Goal: Register for event/course

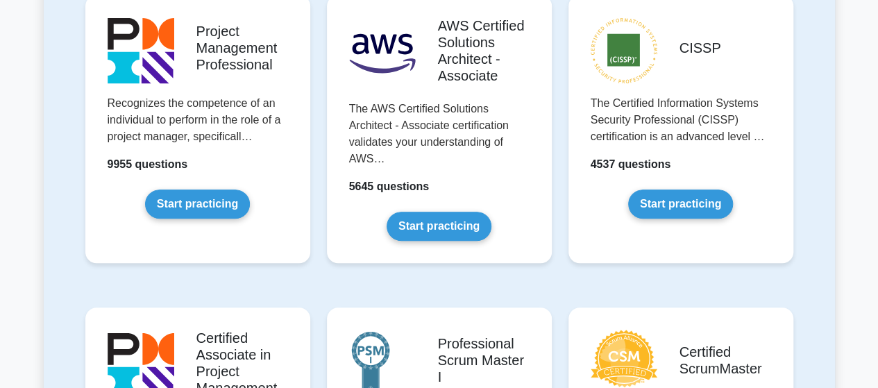
scroll to position [182, 0]
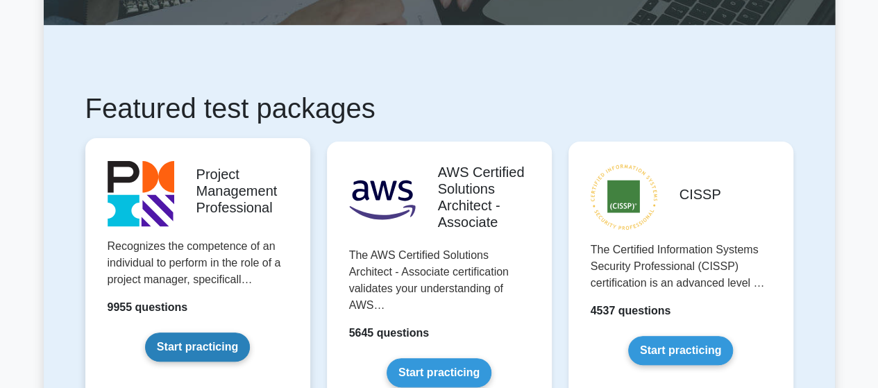
click at [211, 339] on link "Start practicing" at bounding box center [197, 346] width 105 height 29
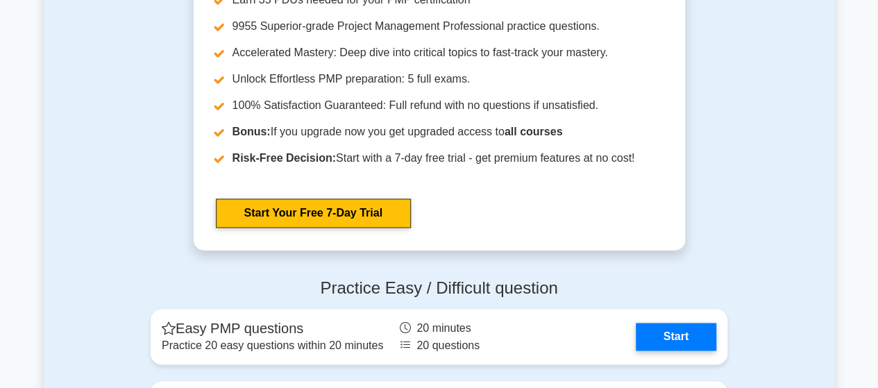
scroll to position [3816, 0]
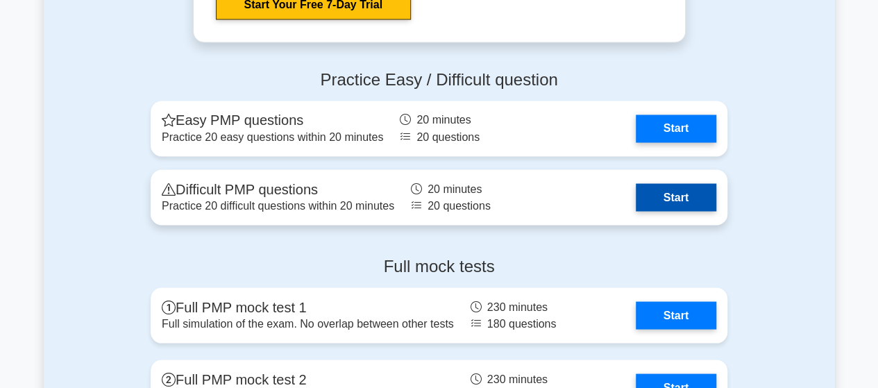
click at [673, 191] on link "Start" at bounding box center [676, 197] width 80 height 28
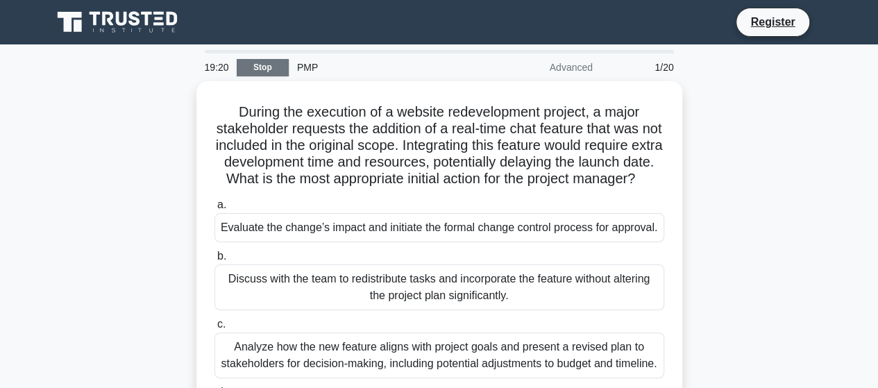
click at [268, 69] on link "Stop" at bounding box center [263, 67] width 52 height 17
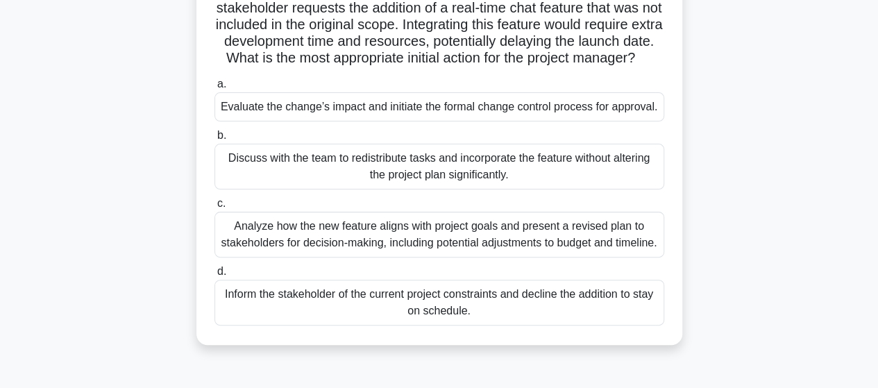
scroll to position [139, 0]
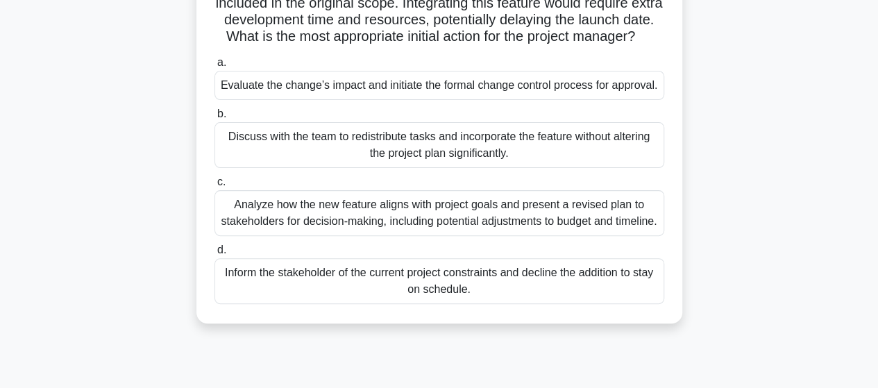
click at [490, 100] on div "Evaluate the change’s impact and initiate the formal change control process for…" at bounding box center [439, 85] width 450 height 29
click at [214, 67] on input "a. Evaluate the change’s impact and initiate the formal change control process …" at bounding box center [214, 62] width 0 height 9
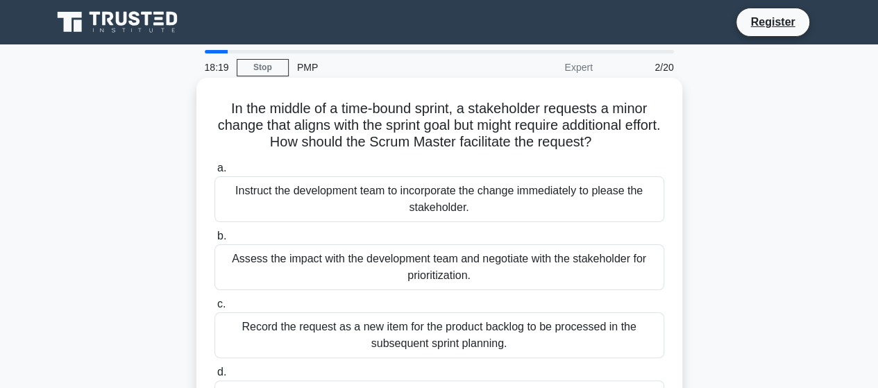
scroll to position [69, 0]
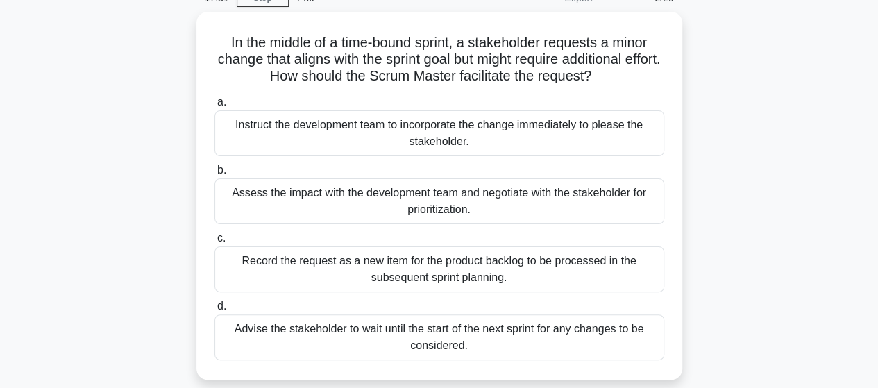
click at [459, 327] on div "Advise the stakeholder to wait until the start of the next sprint for any chang…" at bounding box center [439, 337] width 450 height 46
click at [214, 311] on input "d. Advise the stakeholder to wait until the start of the next sprint for any ch…" at bounding box center [214, 306] width 0 height 9
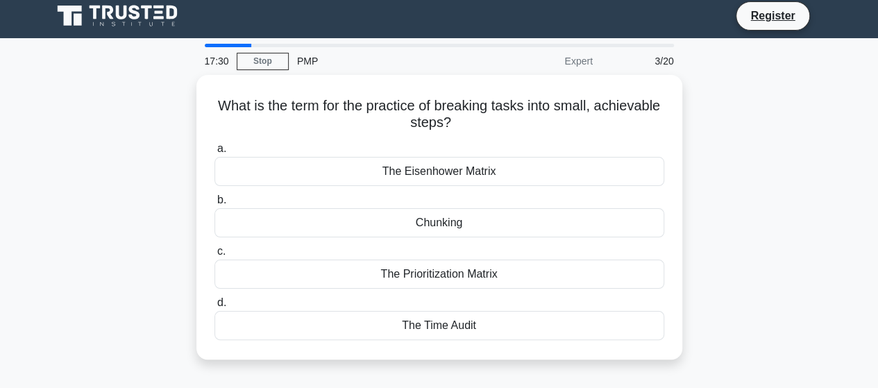
scroll to position [0, 0]
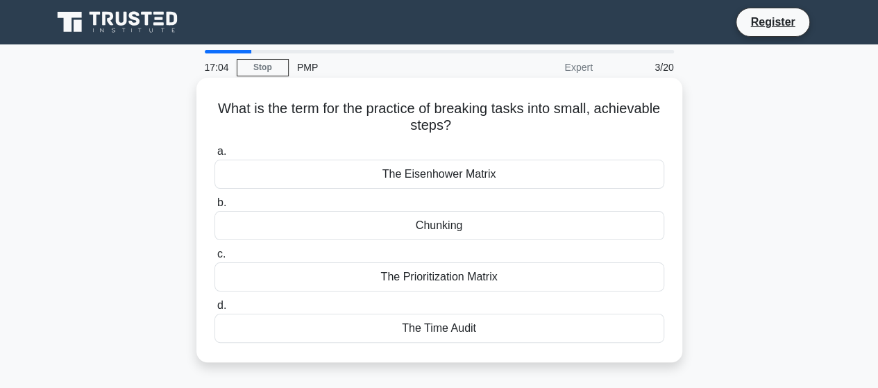
click at [434, 224] on div "Chunking" at bounding box center [439, 225] width 450 height 29
click at [214, 207] on input "b. Chunking" at bounding box center [214, 202] width 0 height 9
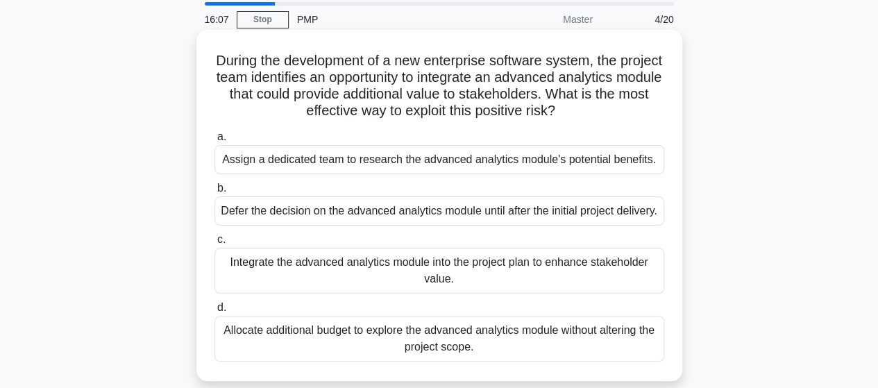
scroll to position [69, 0]
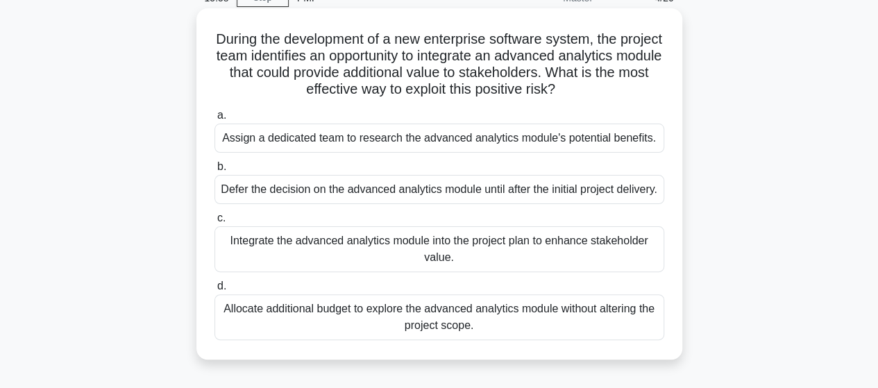
click at [411, 141] on div "Assign a dedicated team to research the advanced analytics module's potential b…" at bounding box center [439, 138] width 450 height 29
click at [214, 120] on input "a. Assign a dedicated team to research the advanced analytics module's potentia…" at bounding box center [214, 115] width 0 height 9
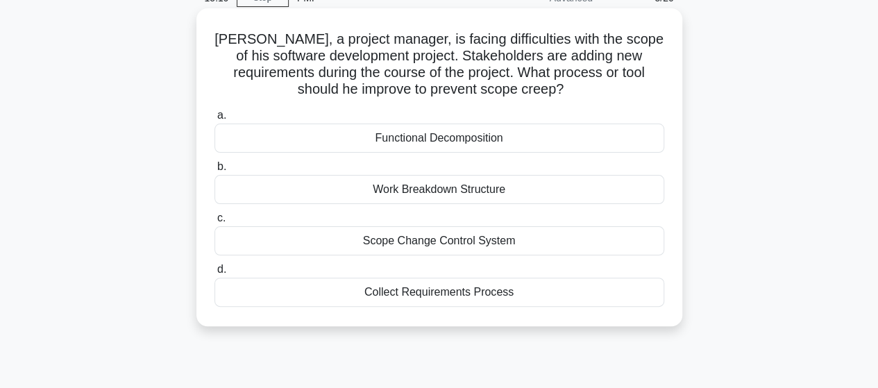
click at [422, 241] on div "Scope Change Control System" at bounding box center [439, 240] width 450 height 29
click at [214, 223] on input "c. Scope Change Control System" at bounding box center [214, 218] width 0 height 9
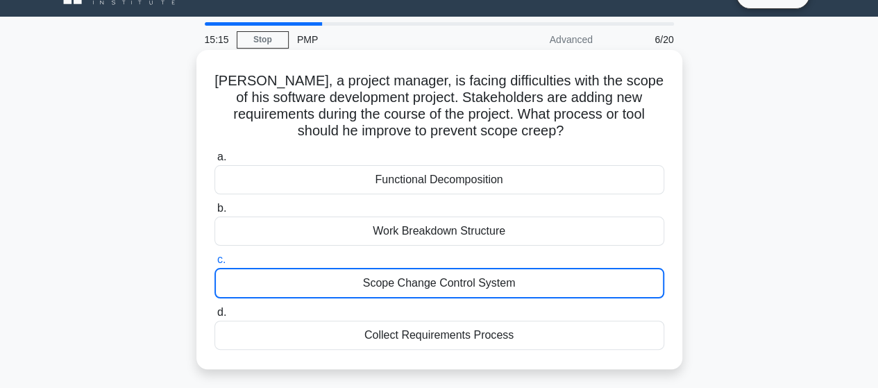
scroll to position [0, 0]
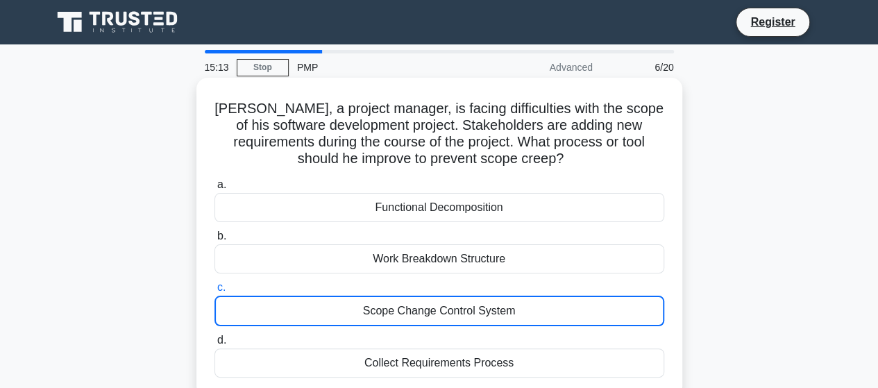
click at [420, 309] on div "Scope Change Control System" at bounding box center [439, 311] width 450 height 31
click at [214, 292] on input "c. Scope Change Control System" at bounding box center [214, 287] width 0 height 9
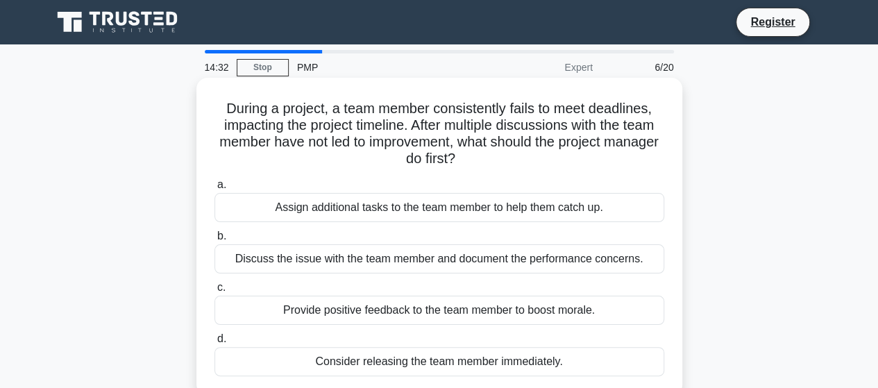
click at [425, 256] on div "Discuss the issue with the team member and document the performance concerns." at bounding box center [439, 258] width 450 height 29
click at [214, 241] on input "b. Discuss the issue with the team member and document the performance concerns." at bounding box center [214, 236] width 0 height 9
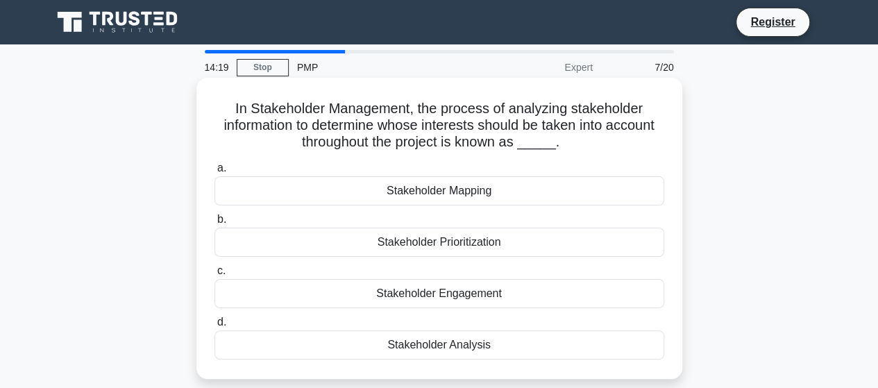
click at [427, 289] on div "Stakeholder Engagement" at bounding box center [439, 293] width 450 height 29
click at [214, 275] on input "c. Stakeholder Engagement" at bounding box center [214, 270] width 0 height 9
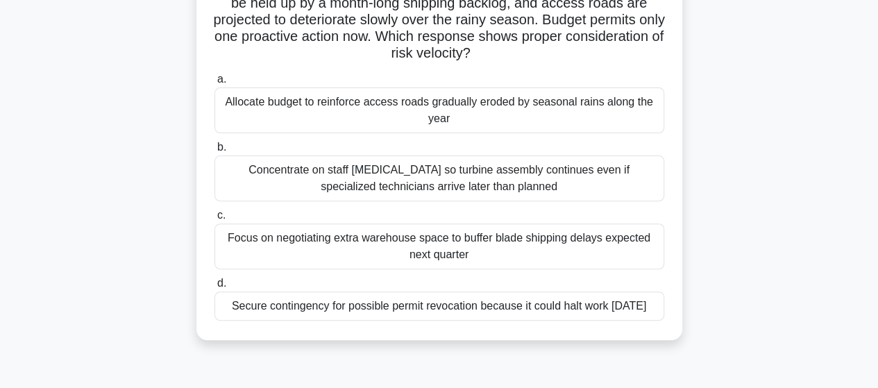
scroll to position [69, 0]
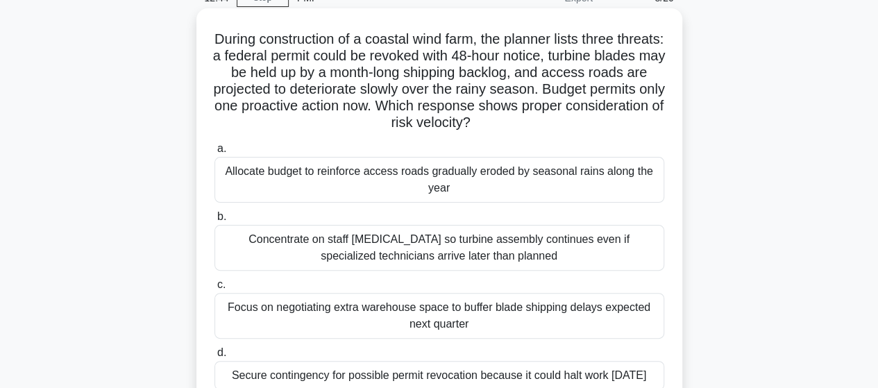
click at [462, 245] on div "Concentrate on staff cross-training so turbine assembly continues even if speci…" at bounding box center [439, 248] width 450 height 46
click at [214, 221] on input "b. Concentrate on staff cross-training so turbine assembly continues even if sp…" at bounding box center [214, 216] width 0 height 9
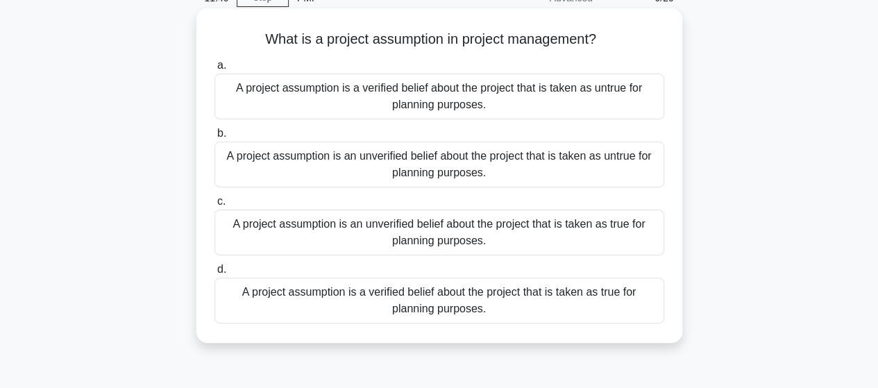
click at [448, 302] on div "A project assumption is a verified belief about the project that is taken as tr…" at bounding box center [439, 301] width 450 height 46
click at [214, 274] on input "d. A project assumption is a verified belief about the project that is taken as…" at bounding box center [214, 269] width 0 height 9
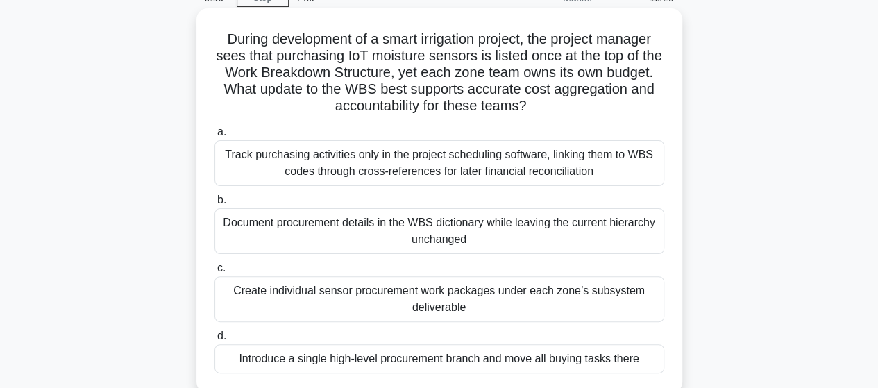
click at [460, 355] on div "Introduce a single high-level procurement branch and move all buying tasks there" at bounding box center [439, 358] width 450 height 29
click at [214, 341] on input "d. Introduce a single high-level procurement branch and move all buying tasks t…" at bounding box center [214, 336] width 0 height 9
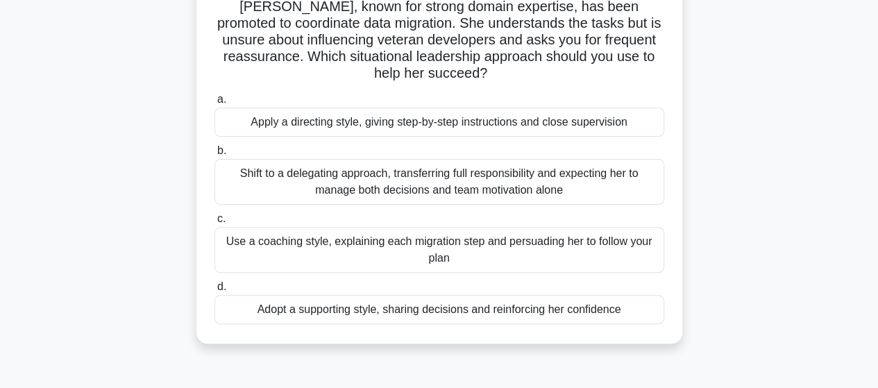
scroll to position [139, 0]
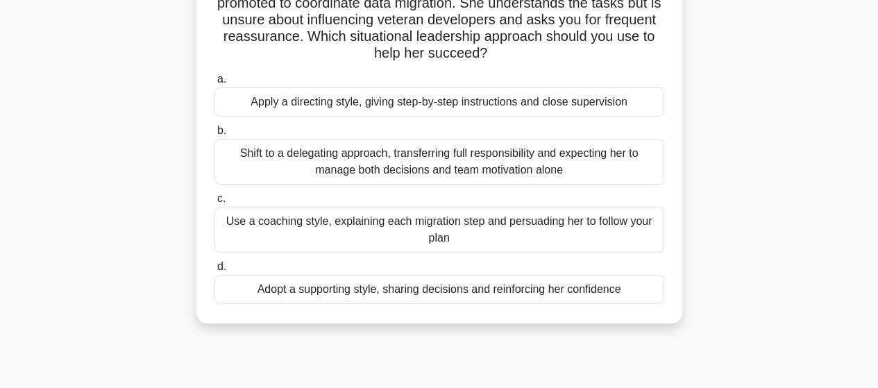
click at [443, 291] on div "Adopt a supporting style, sharing decisions and reinforcing her confidence" at bounding box center [439, 289] width 450 height 29
click at [214, 271] on input "d. Adopt a supporting style, sharing decisions and reinforcing her confidence" at bounding box center [214, 266] width 0 height 9
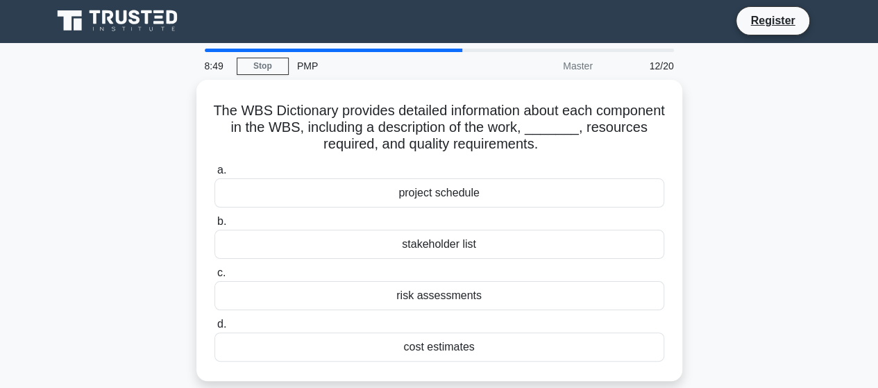
scroll to position [0, 0]
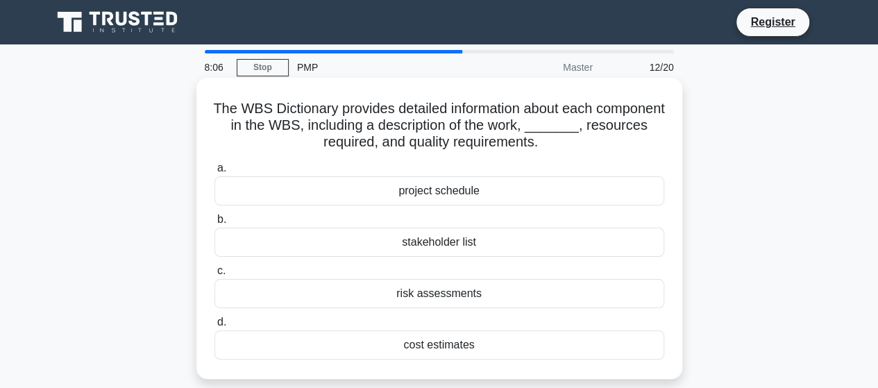
click at [436, 343] on div "cost estimates" at bounding box center [439, 344] width 450 height 29
click at [214, 327] on input "d. cost estimates" at bounding box center [214, 322] width 0 height 9
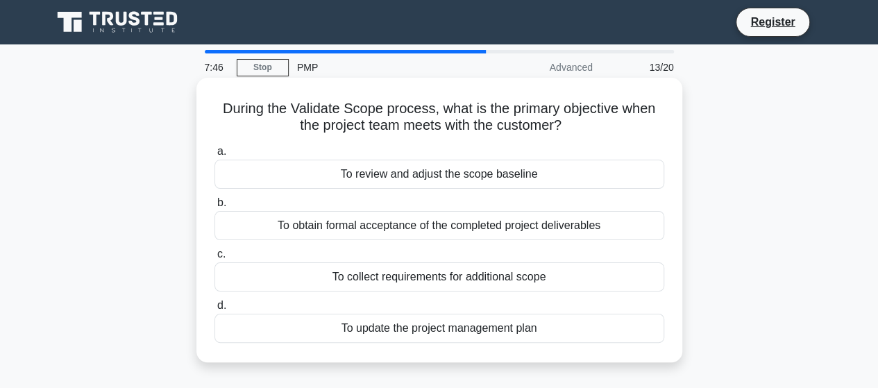
click at [442, 228] on div "To obtain formal acceptance of the completed project deliverables" at bounding box center [439, 225] width 450 height 29
click at [214, 207] on input "b. To obtain formal acceptance of the completed project deliverables" at bounding box center [214, 202] width 0 height 9
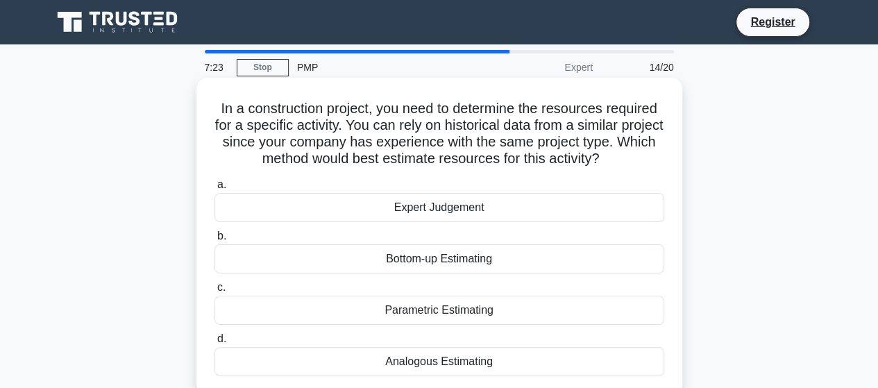
click at [439, 360] on div "Analogous Estimating" at bounding box center [439, 361] width 450 height 29
click at [214, 343] on input "d. Analogous Estimating" at bounding box center [214, 338] width 0 height 9
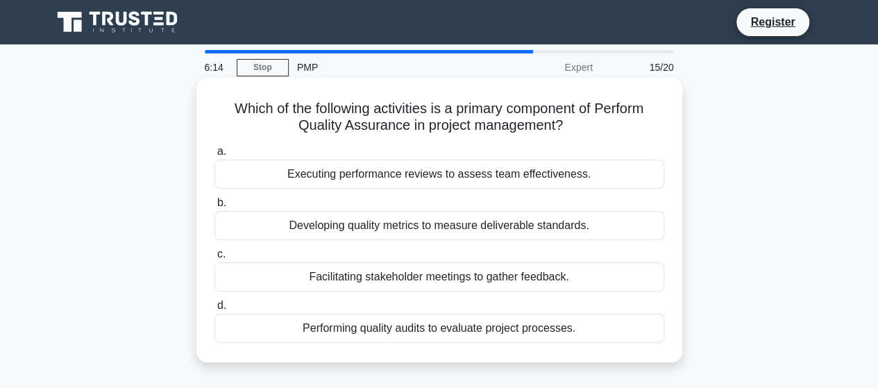
click at [419, 328] on div "Performing quality audits to evaluate project processes." at bounding box center [439, 328] width 450 height 29
click at [214, 310] on input "d. Performing quality audits to evaluate project processes." at bounding box center [214, 305] width 0 height 9
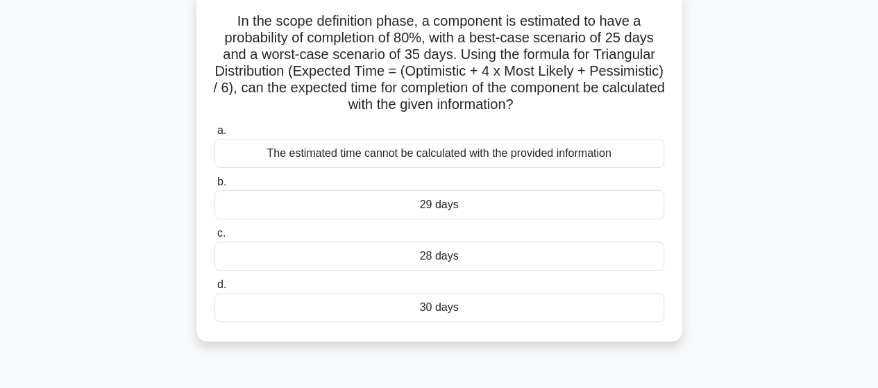
scroll to position [69, 0]
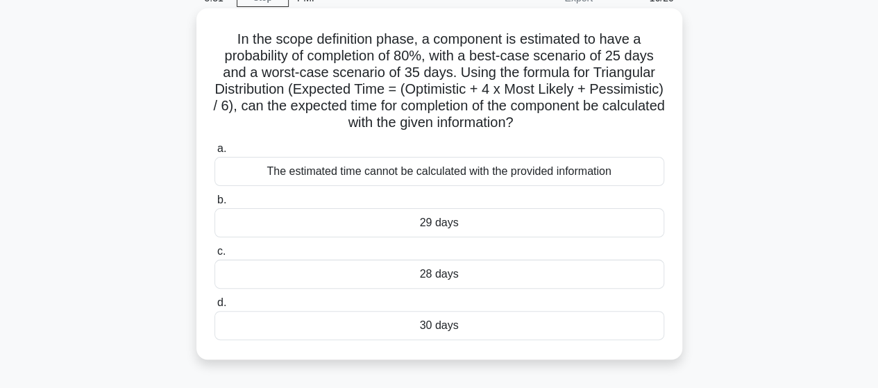
click at [459, 176] on div "The estimated time cannot be calculated with the provided information" at bounding box center [439, 171] width 450 height 29
click at [214, 153] on input "a. The estimated time cannot be calculated with the provided information" at bounding box center [214, 148] width 0 height 9
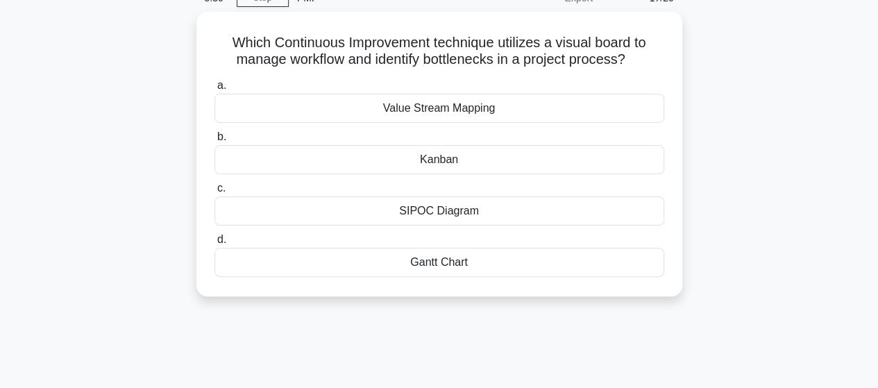
scroll to position [0, 0]
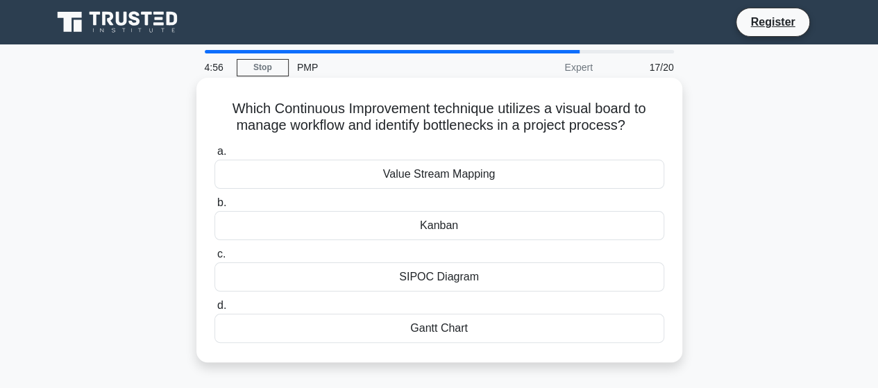
click at [445, 222] on div "Kanban" at bounding box center [439, 225] width 450 height 29
click at [214, 207] on input "b. Kanban" at bounding box center [214, 202] width 0 height 9
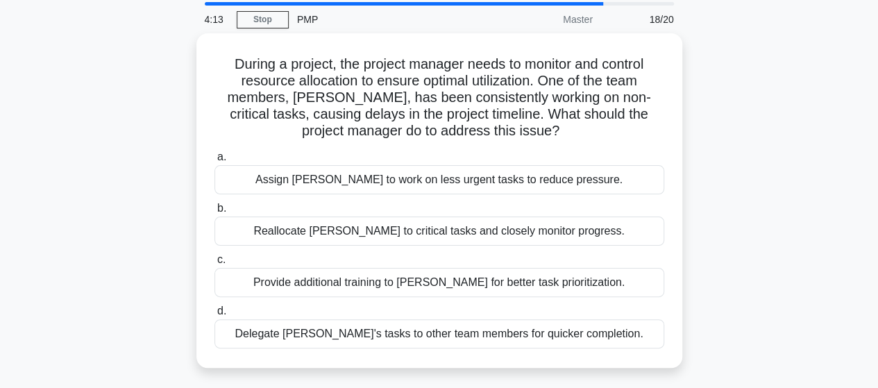
scroll to position [69, 0]
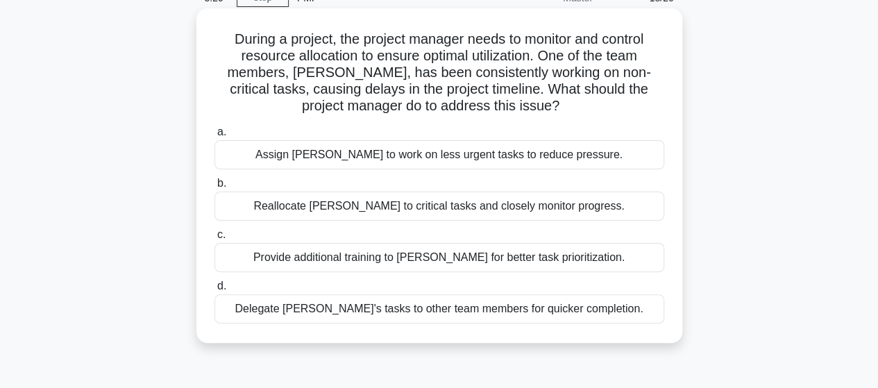
click at [448, 258] on div "Provide additional training to John for better task prioritization." at bounding box center [439, 257] width 450 height 29
click at [214, 239] on input "c. Provide additional training to John for better task prioritization." at bounding box center [214, 234] width 0 height 9
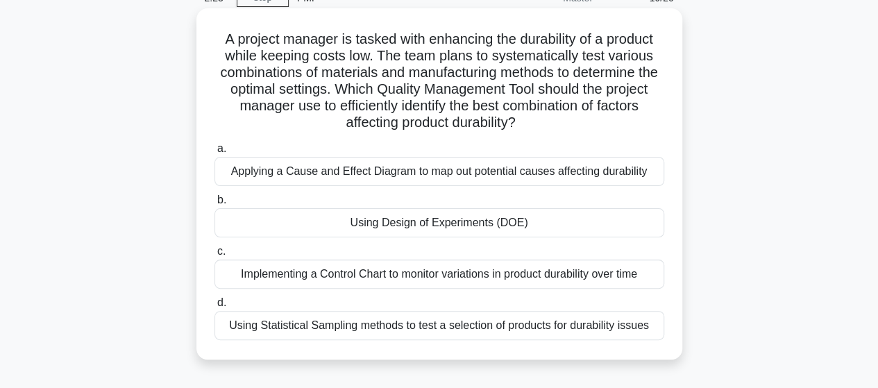
click at [447, 271] on div "Implementing a Control Chart to monitor variations in product durability over t…" at bounding box center [439, 274] width 450 height 29
click at [214, 256] on input "c. Implementing a Control Chart to monitor variations in product durability ove…" at bounding box center [214, 251] width 0 height 9
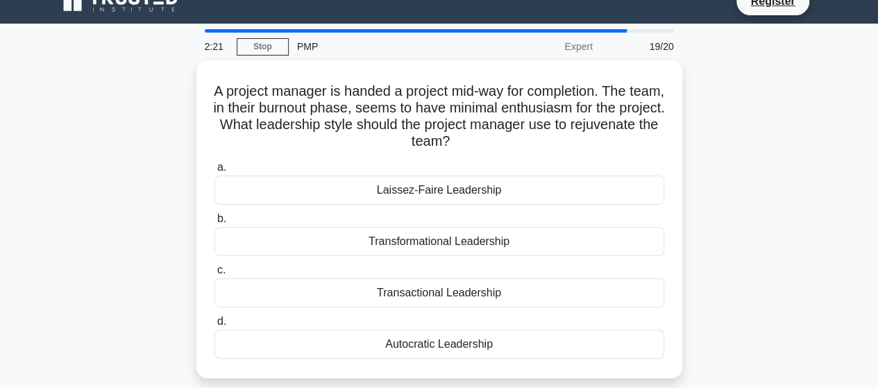
scroll to position [0, 0]
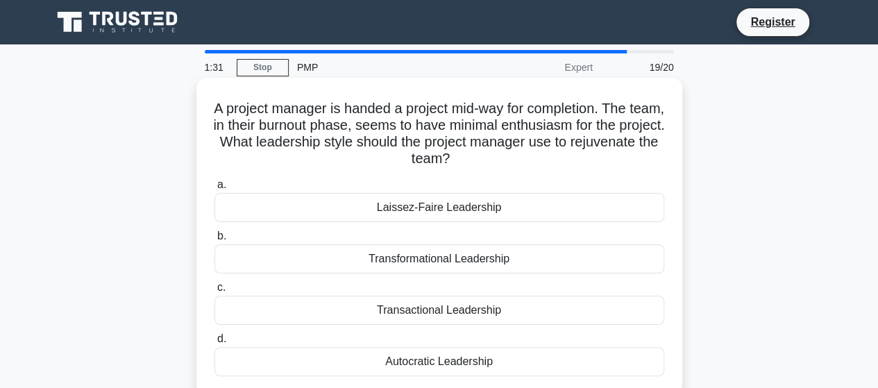
click at [450, 209] on div "Laissez-Faire Leadership" at bounding box center [439, 207] width 450 height 29
click at [214, 189] on input "a. Laissez-Faire Leadership" at bounding box center [214, 184] width 0 height 9
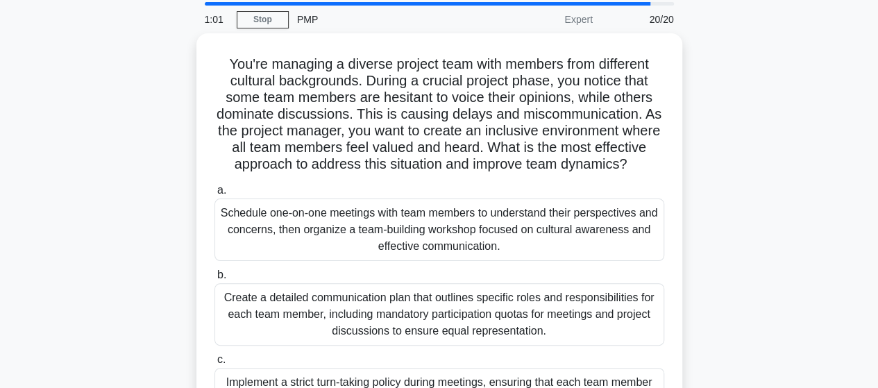
scroll to position [69, 0]
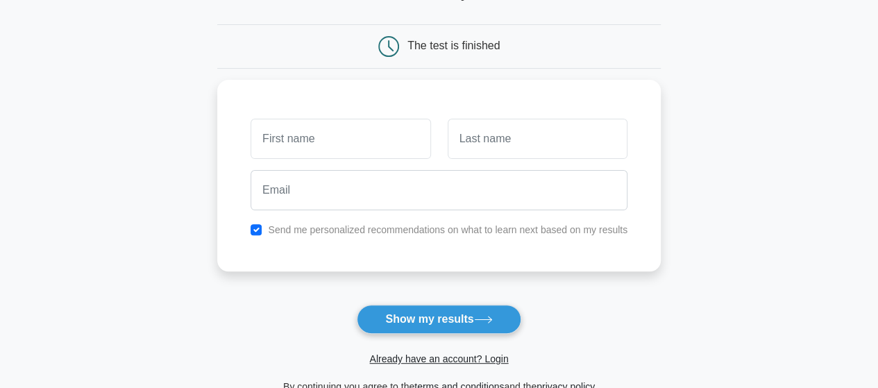
scroll to position [139, 0]
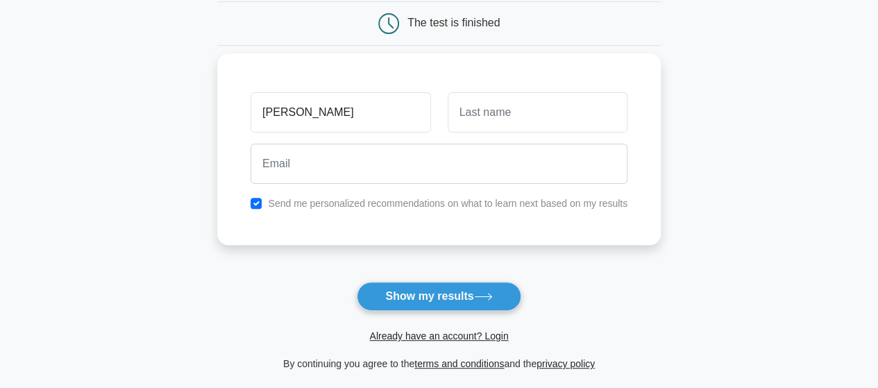
type input "[PERSON_NAME]"
click at [473, 109] on input "text" at bounding box center [538, 112] width 180 height 40
type input "memeh"
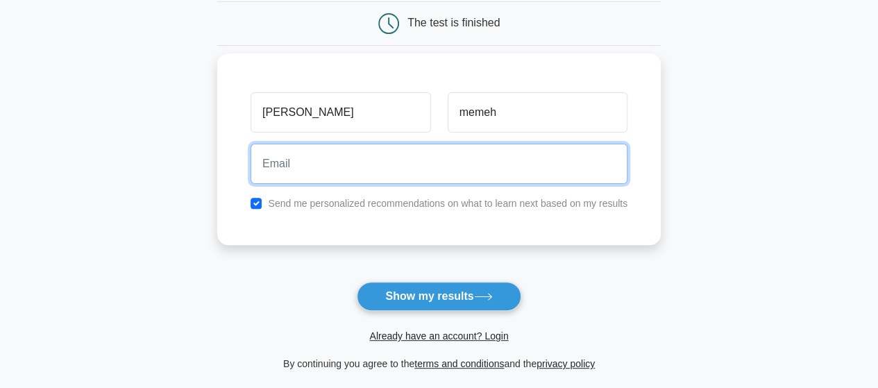
click at [322, 168] on input "email" at bounding box center [438, 164] width 377 height 40
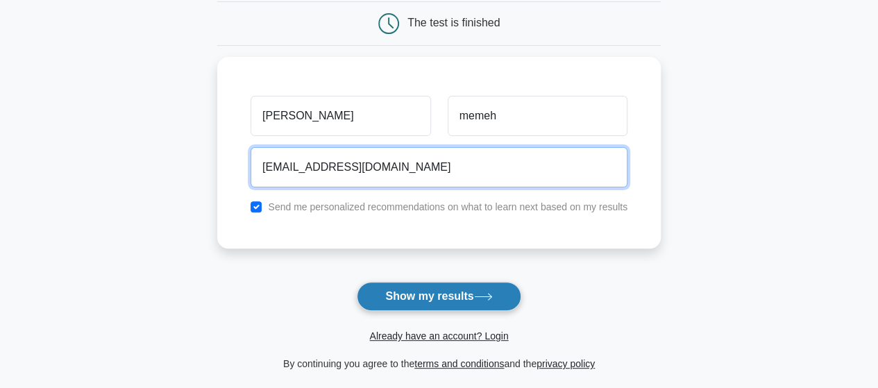
type input "chmemeh@gmail.com"
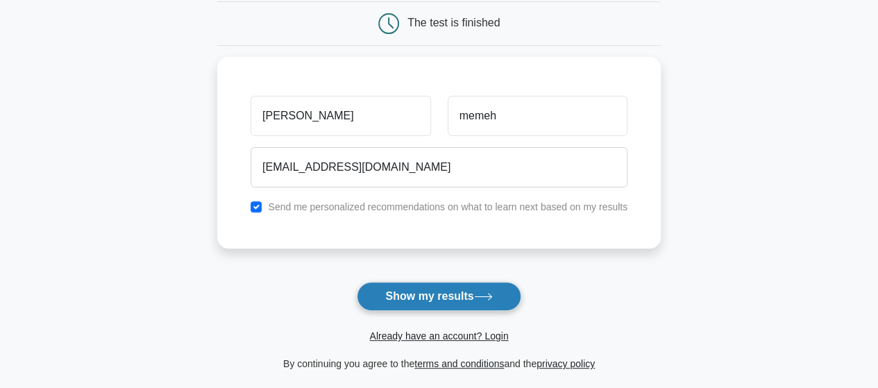
click at [425, 296] on button "Show my results" at bounding box center [439, 296] width 164 height 29
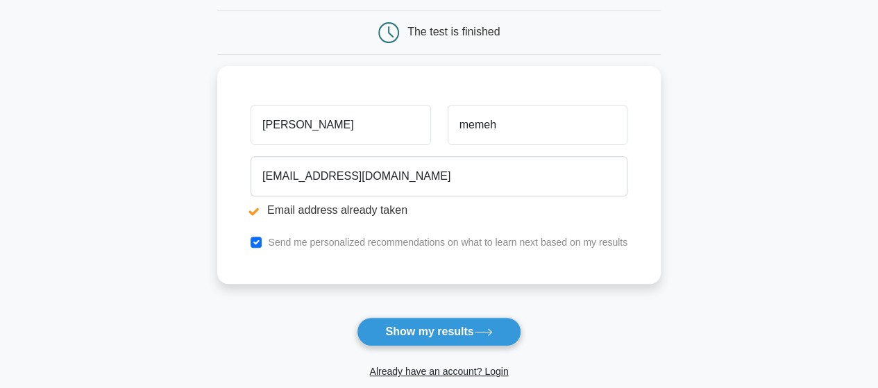
scroll to position [208, 0]
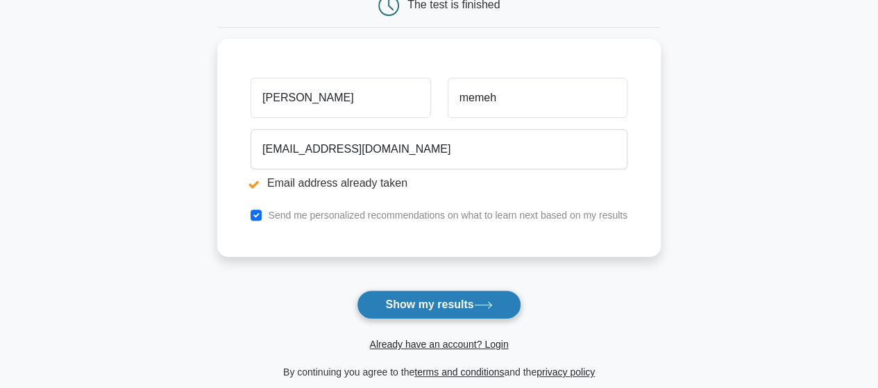
click at [425, 294] on button "Show my results" at bounding box center [439, 304] width 164 height 29
click at [425, 294] on form "Wait, there is more! Continue to see your result The test is finished abel memeh" at bounding box center [438, 150] width 443 height 459
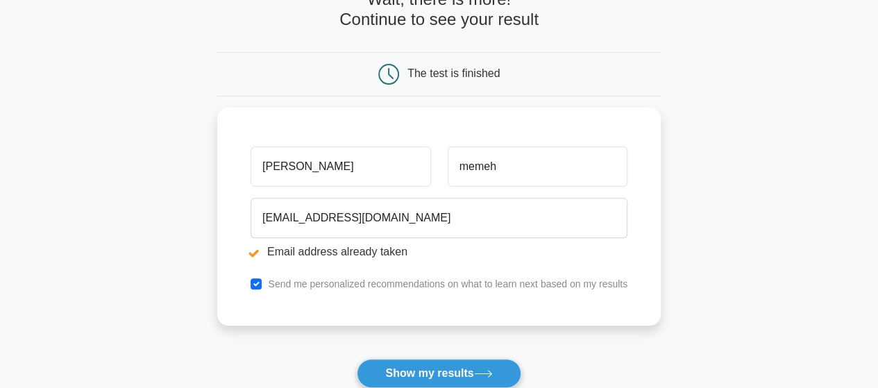
scroll to position [208, 0]
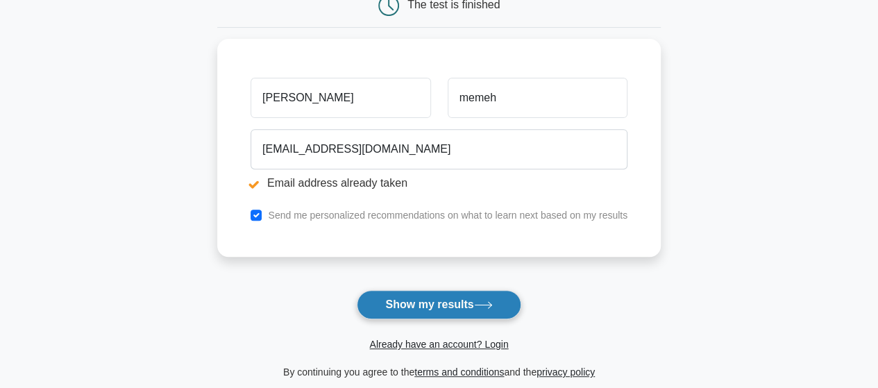
click at [414, 301] on button "Show my results" at bounding box center [439, 304] width 164 height 29
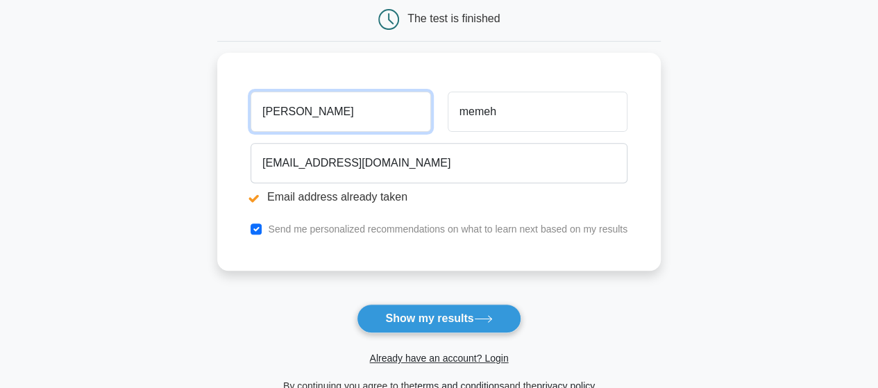
scroll to position [208, 0]
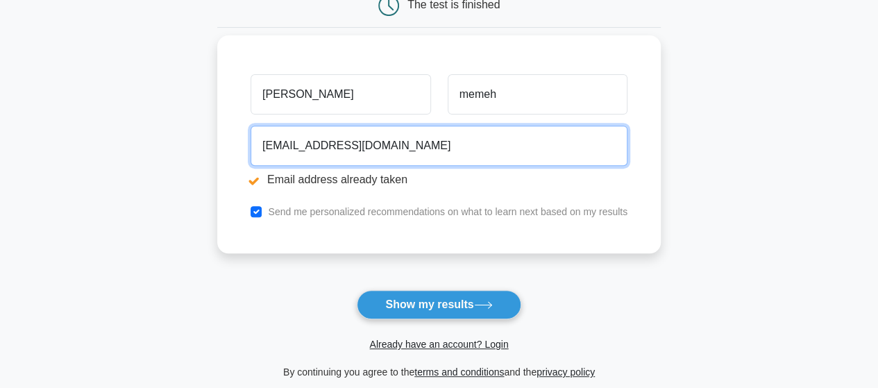
click at [377, 146] on input "[EMAIL_ADDRESS][DOMAIN_NAME]" at bounding box center [438, 146] width 377 height 40
type input "c"
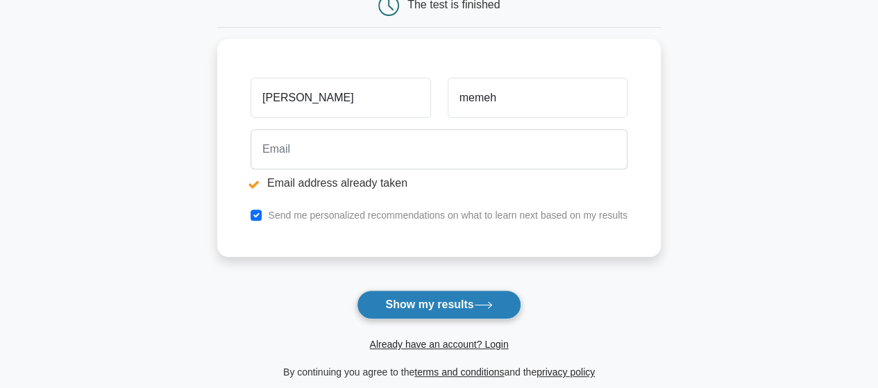
click at [408, 300] on button "Show my results" at bounding box center [439, 304] width 164 height 29
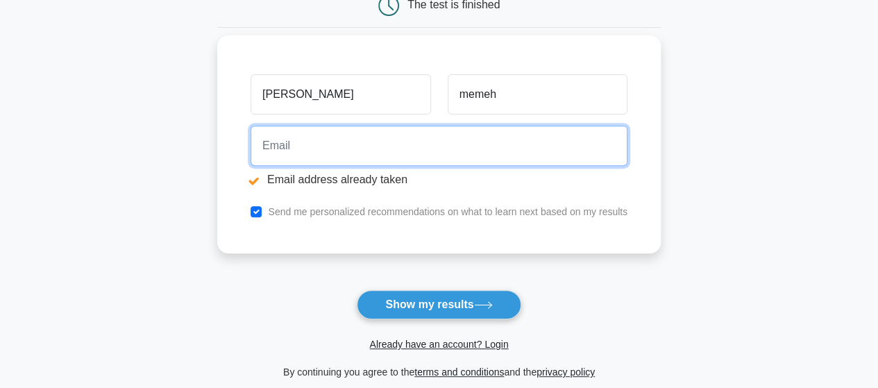
click at [280, 149] on input "email" at bounding box center [438, 146] width 377 height 40
type input "[EMAIL_ADDRESS][DOMAIN_NAME]"
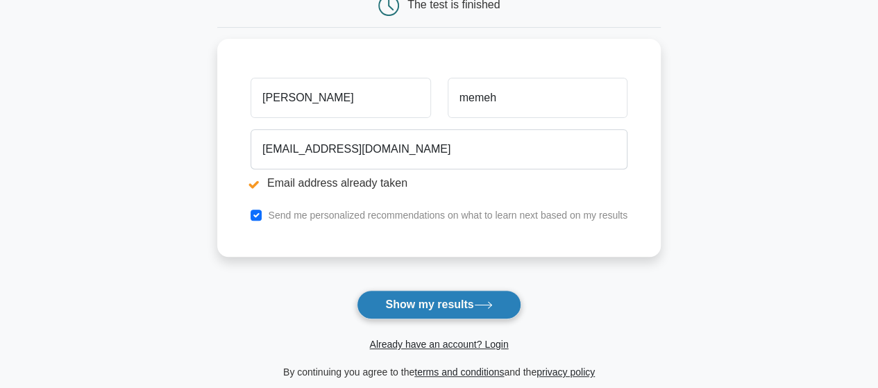
click at [410, 303] on button "Show my results" at bounding box center [439, 304] width 164 height 29
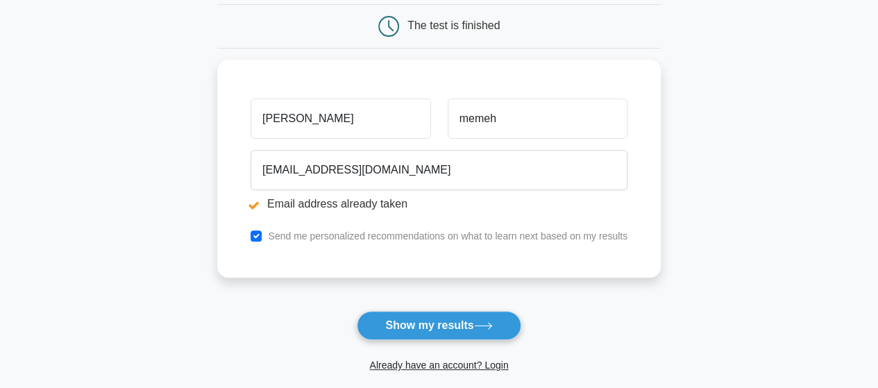
scroll to position [208, 0]
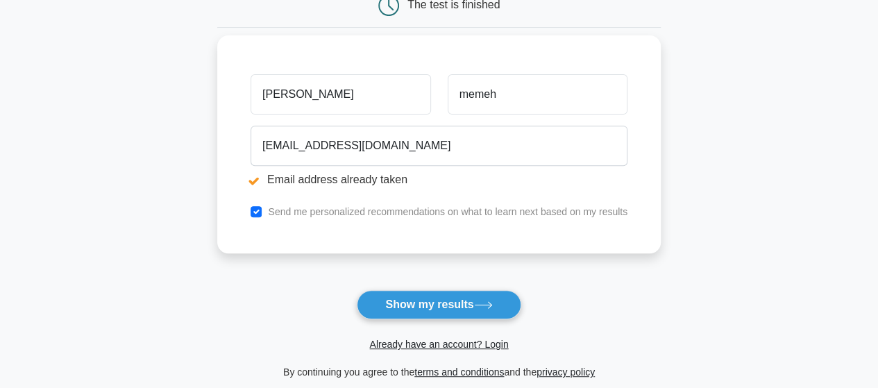
click at [252, 177] on li "Email address already taken" at bounding box center [438, 179] width 377 height 17
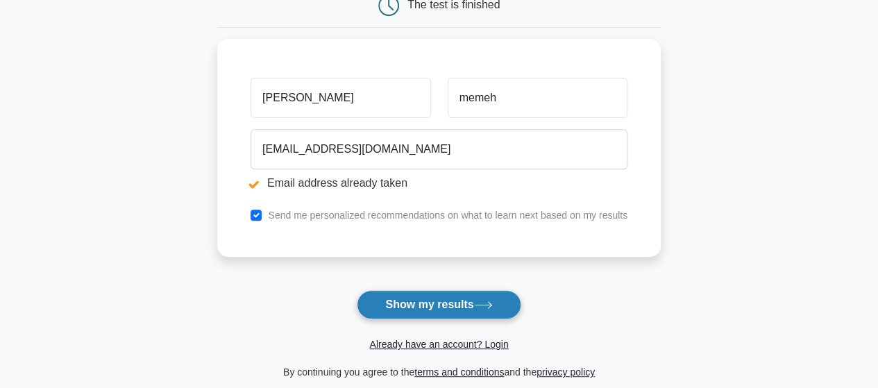
click at [407, 298] on button "Show my results" at bounding box center [439, 304] width 164 height 29
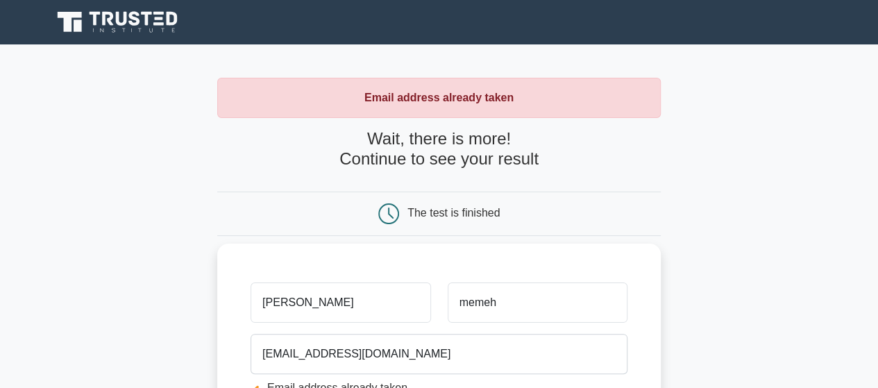
click at [309, 301] on input "[PERSON_NAME]" at bounding box center [340, 302] width 180 height 40
type input "a"
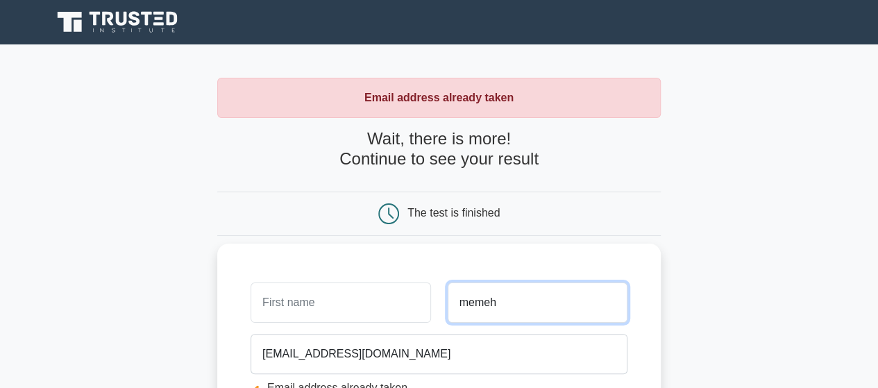
click at [504, 300] on input "memeh" at bounding box center [538, 302] width 180 height 40
type input "m"
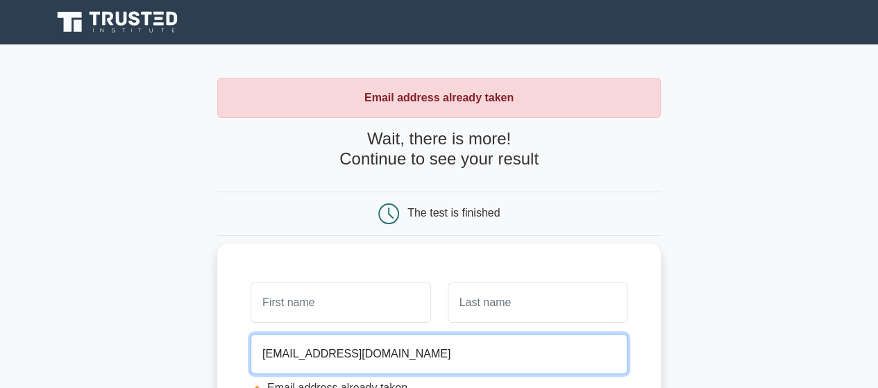
click at [374, 362] on input "[EMAIL_ADDRESS][DOMAIN_NAME]" at bounding box center [438, 354] width 377 height 40
type input "c"
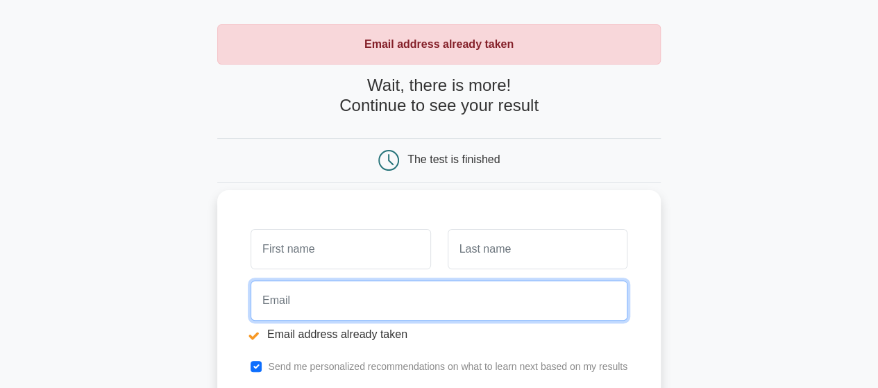
scroll to position [139, 0]
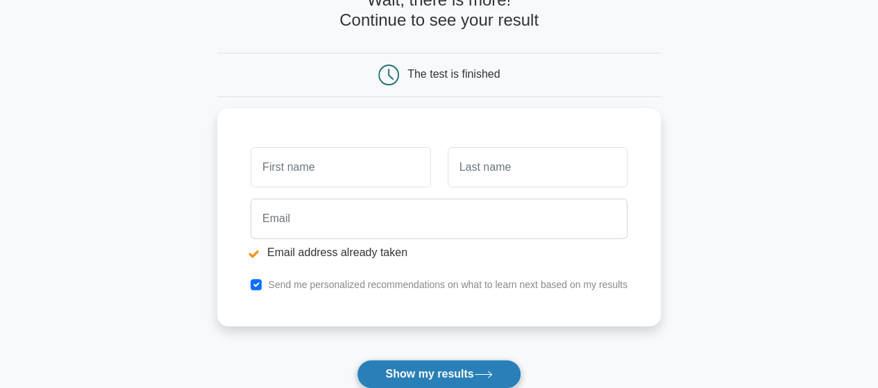
click at [382, 367] on button "Show my results" at bounding box center [439, 373] width 164 height 29
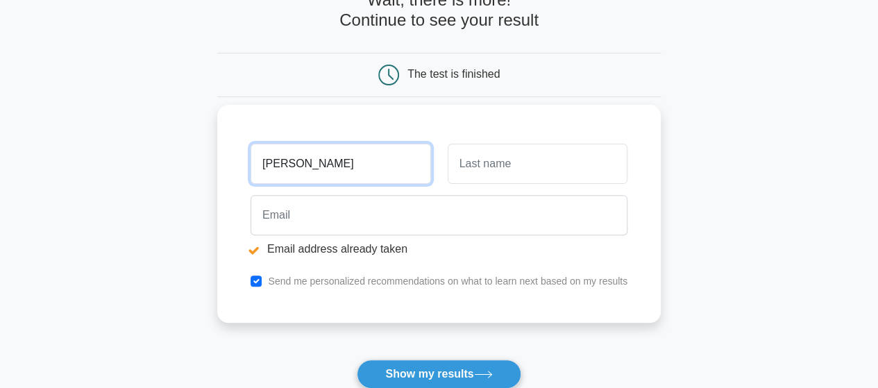
type input "[PERSON_NAME]"
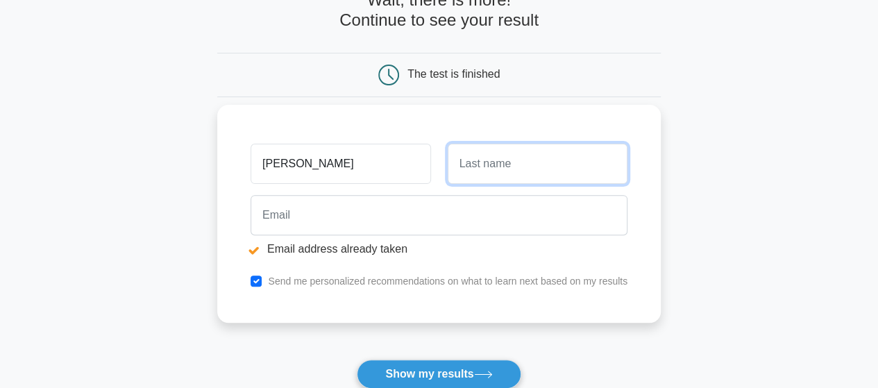
click at [466, 162] on input "text" at bounding box center [538, 164] width 180 height 40
type input "Memeh"
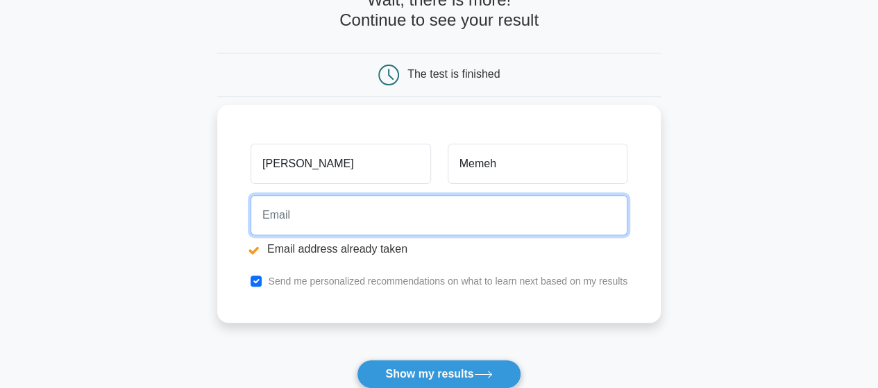
click at [333, 216] on input "email" at bounding box center [438, 215] width 377 height 40
type input "chmemeh@gmail.com"
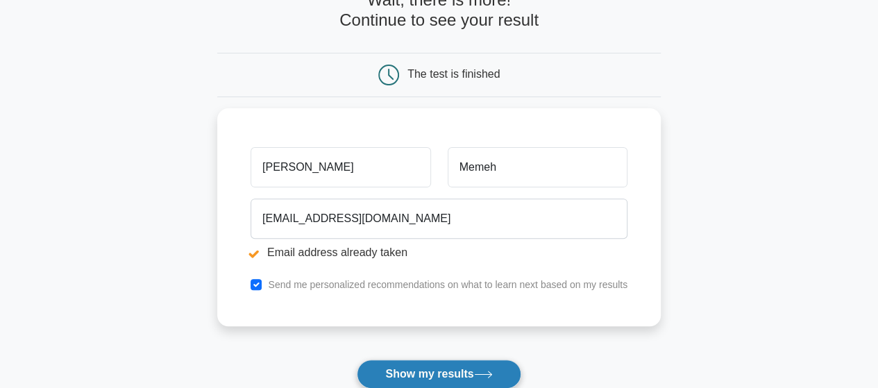
click at [420, 370] on button "Show my results" at bounding box center [439, 373] width 164 height 29
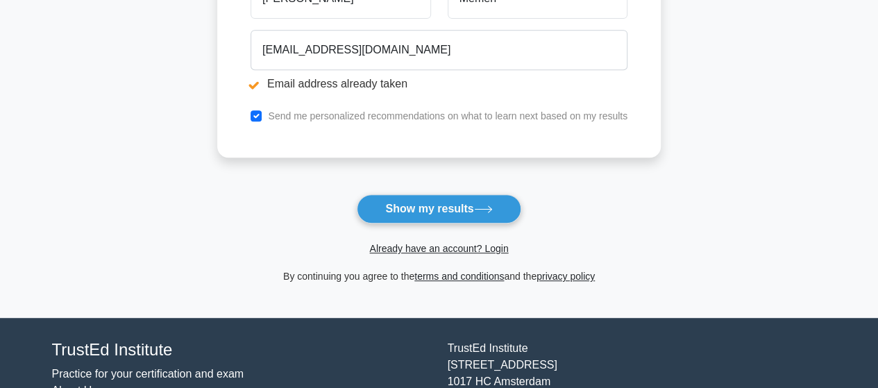
scroll to position [176, 0]
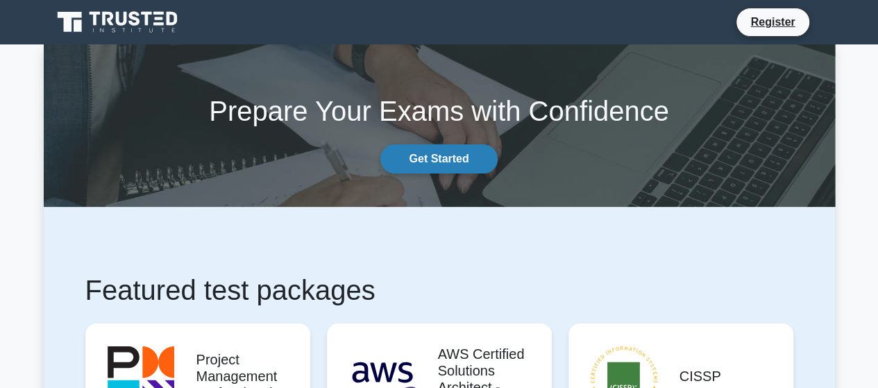
click at [436, 159] on link "Get Started" at bounding box center [438, 158] width 117 height 29
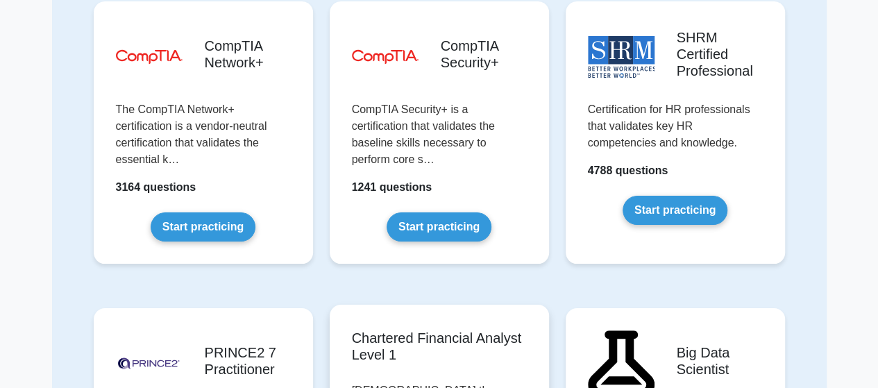
scroll to position [2637, 0]
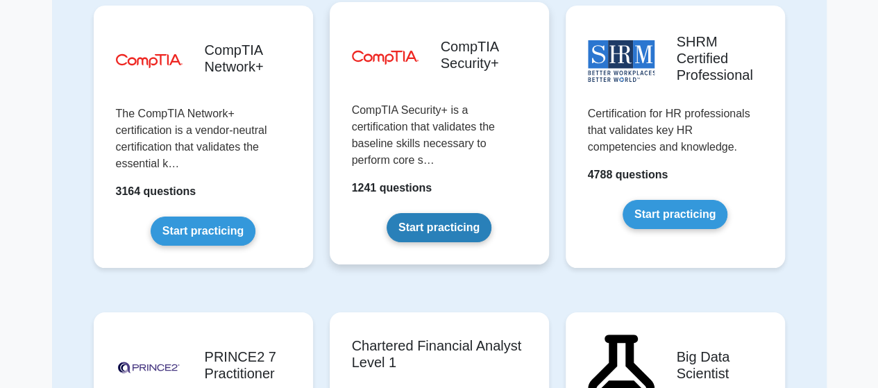
click at [447, 213] on link "Start practicing" at bounding box center [438, 227] width 105 height 29
